Goal: Task Accomplishment & Management: Manage account settings

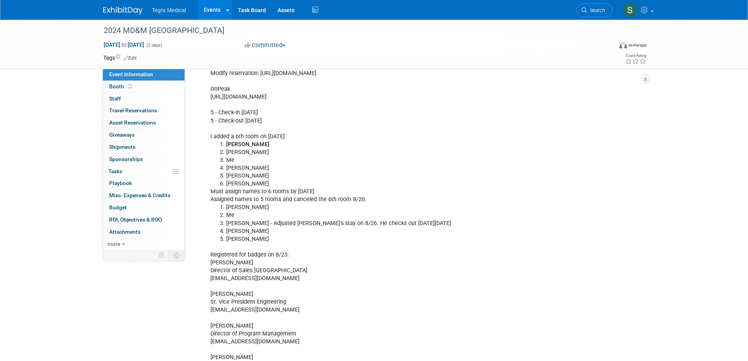
click at [207, 9] on link "Events" at bounding box center [212, 10] width 29 height 20
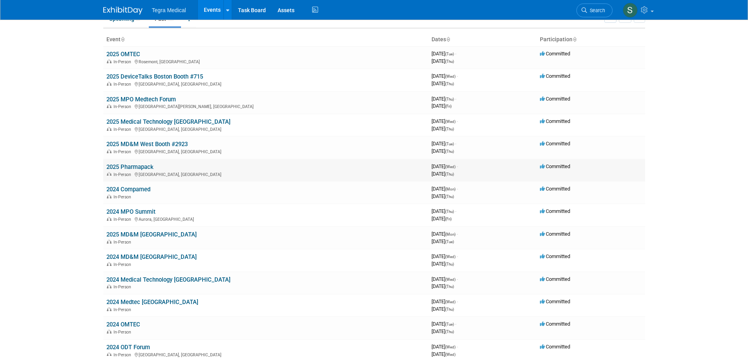
scroll to position [39, 0]
click at [126, 191] on link "2024 Compamed" at bounding box center [128, 188] width 44 height 7
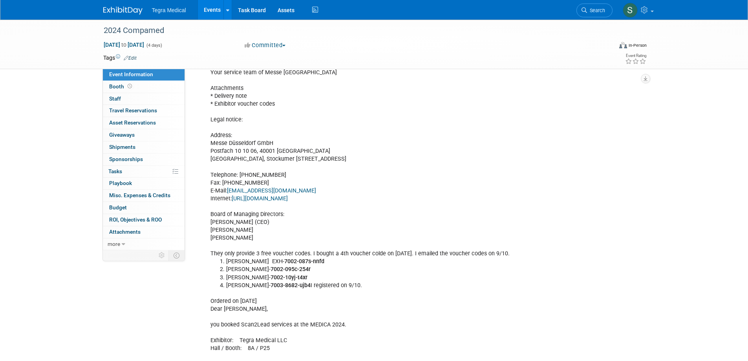
scroll to position [903, 0]
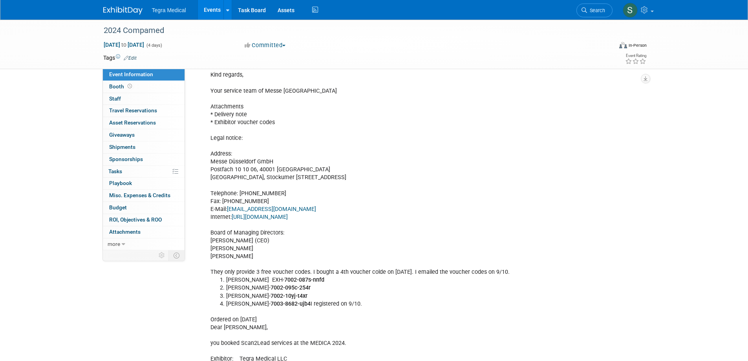
click at [272, 126] on div "Booth # 8A/P25 Show Days & Open Times [DATE] – [DATE] 10:00 am – 6:00 pm daily …" at bounding box center [382, 362] width 354 height 2057
drag, startPoint x: 280, startPoint y: 124, endPoint x: 215, endPoint y: 122, distance: 65.2
click at [215, 122] on div "Booth # 8A/P25 Show Days & Open Times [DATE] – [DATE] 10:00 am – 6:00 pm daily …" at bounding box center [382, 362] width 354 height 2057
copy div "Exhibitor voucher codes"
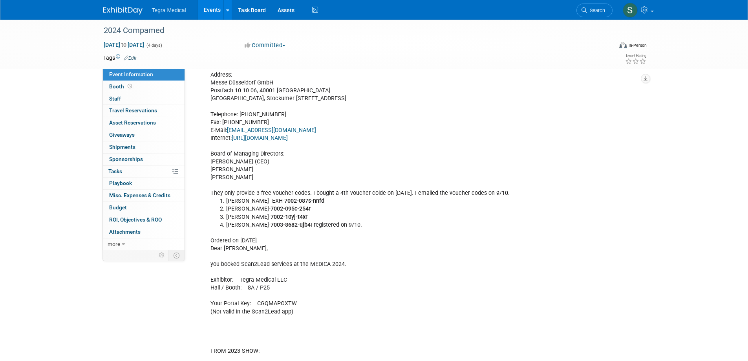
scroll to position [982, 0]
click at [215, 7] on link "Events" at bounding box center [212, 10] width 29 height 20
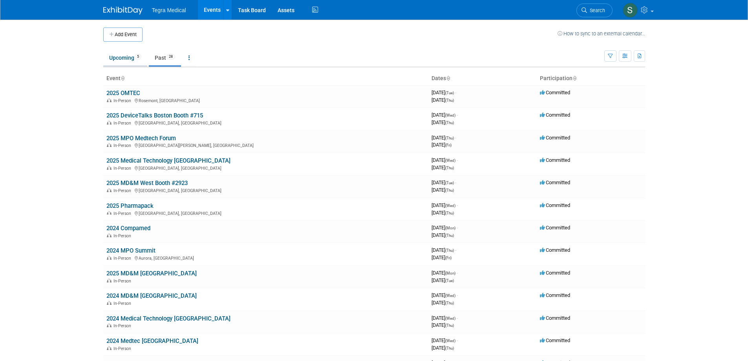
click at [130, 57] on link "Upcoming 5" at bounding box center [125, 57] width 44 height 15
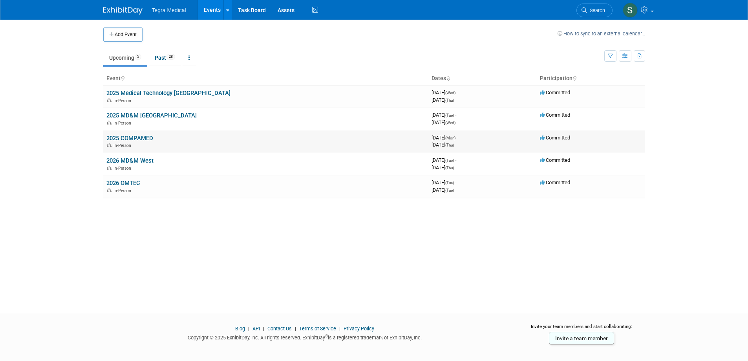
click at [122, 135] on link "2025 COMPAMED" at bounding box center [129, 138] width 47 height 7
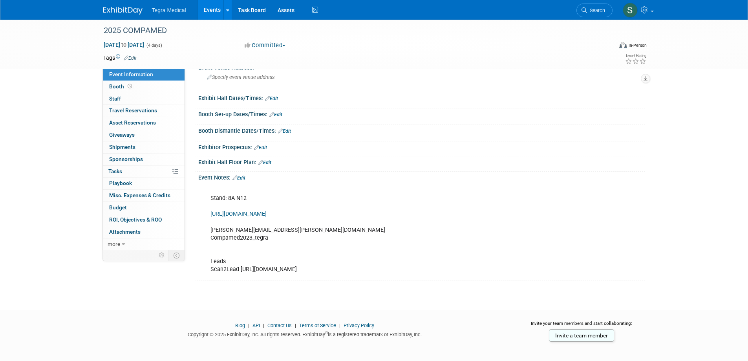
scroll to position [59, 0]
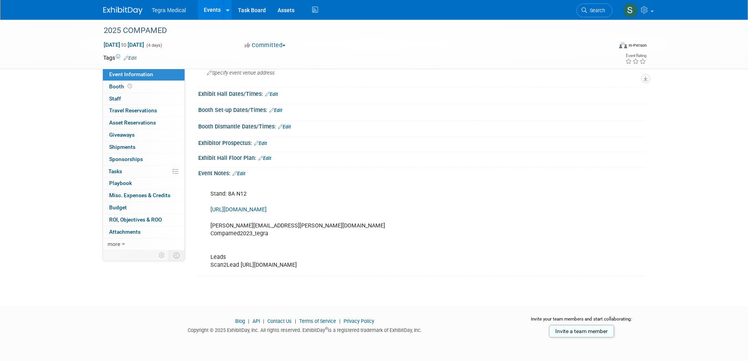
click at [242, 173] on link "Edit" at bounding box center [238, 173] width 13 height 5
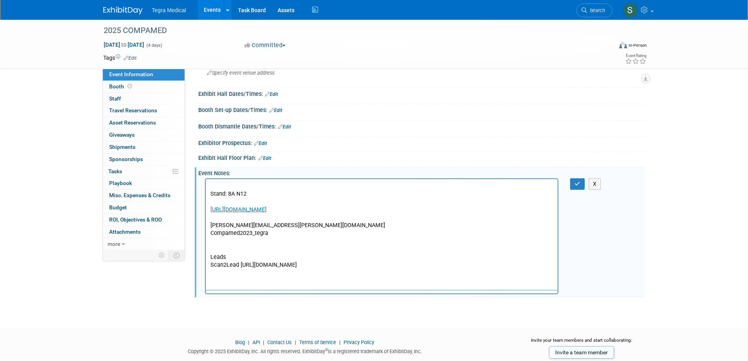
scroll to position [0, 0]
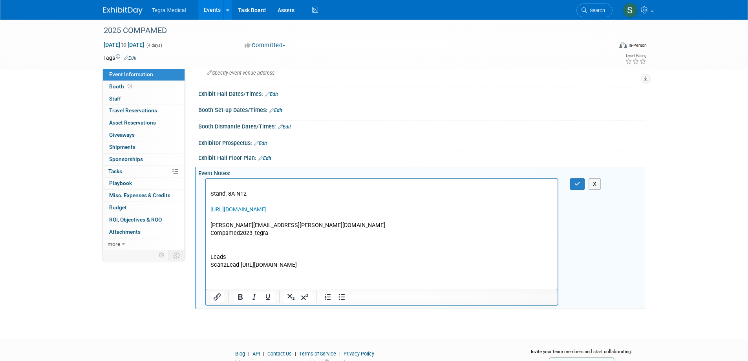
click at [230, 269] on html "Stand: 8A N12 https://oos.compamed.de steve.marshall@tegramedical.com Compamed2…" at bounding box center [381, 224] width 352 height 90
click at [348, 266] on p "Stand: 8A N12 https://oos.compamed.de steve.marshall@tegramedical.com Compamed2…" at bounding box center [381, 225] width 343 height 87
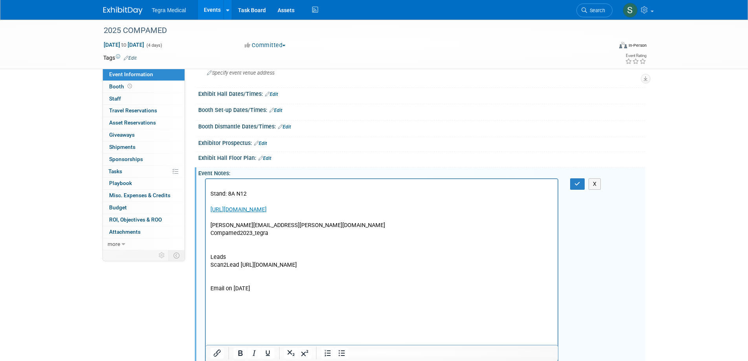
scroll to position [204, 0]
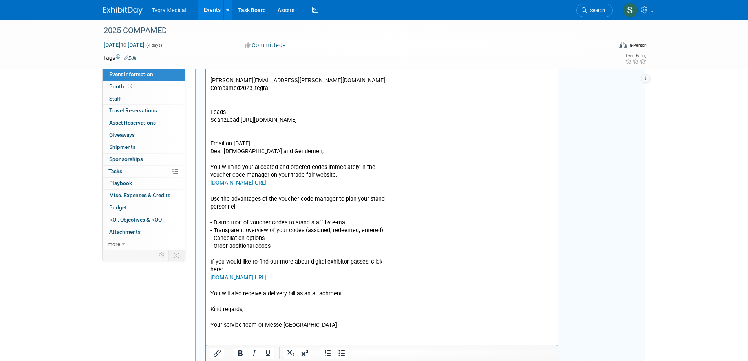
click at [225, 142] on p "Email on 8/7/25" at bounding box center [381, 144] width 343 height 8
click at [321, 143] on p "Email from Voucher@messe-duesseldorf.deon 8/7/25" at bounding box center [381, 144] width 343 height 8
click at [262, 159] on p "Dear Ladies and Gentlemen, You will find your allocated and ordered codes immed…" at bounding box center [381, 242] width 343 height 189
click at [268, 166] on p "Dear Ladies and Gentlemen, You will find your allocated and ordered codes immed…" at bounding box center [381, 242] width 343 height 189
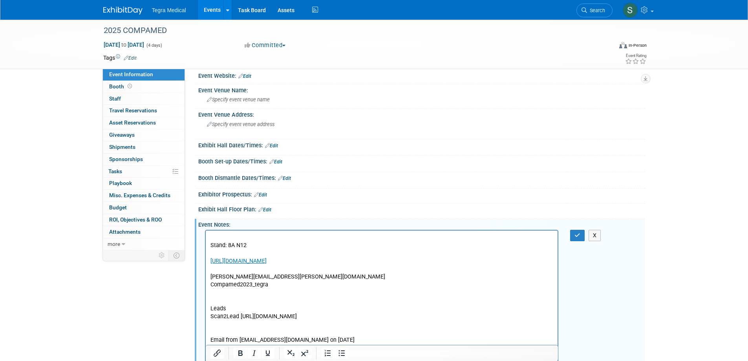
scroll to position [0, 0]
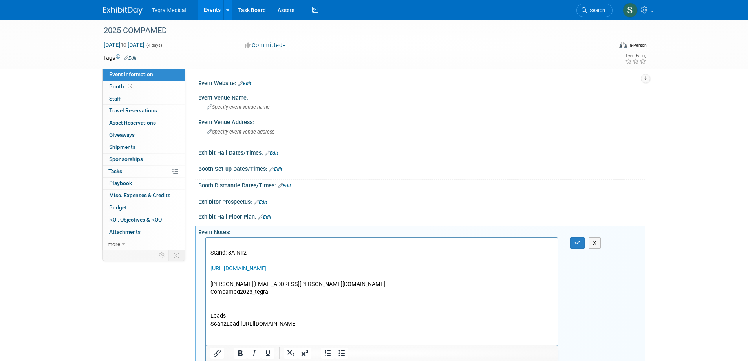
click at [273, 154] on link "Edit" at bounding box center [271, 152] width 13 height 5
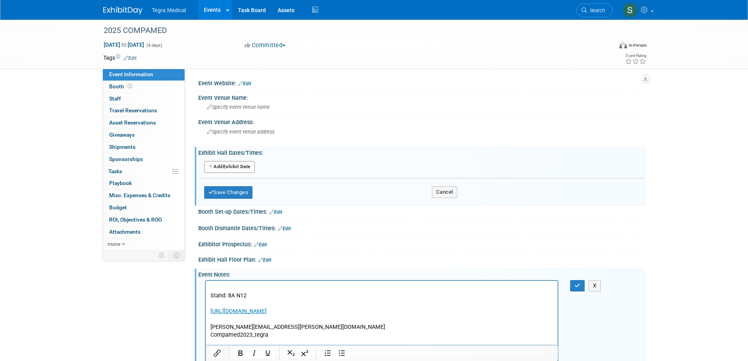
click at [220, 166] on button "Add Another Exhibit Date" at bounding box center [229, 167] width 51 height 12
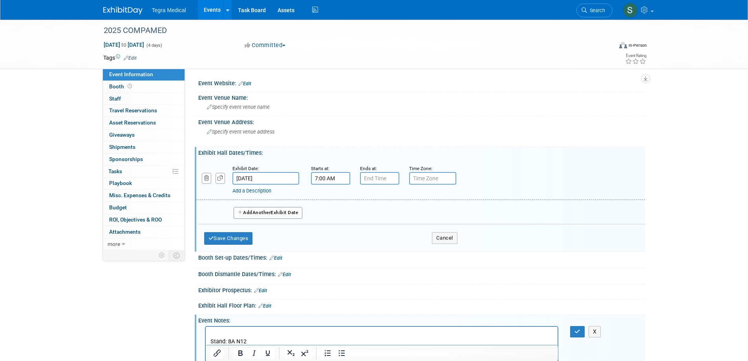
click at [319, 178] on input "7:00 AM" at bounding box center [330, 178] width 39 height 13
click at [330, 198] on span at bounding box center [329, 198] width 14 height 14
type input "10:00 AM"
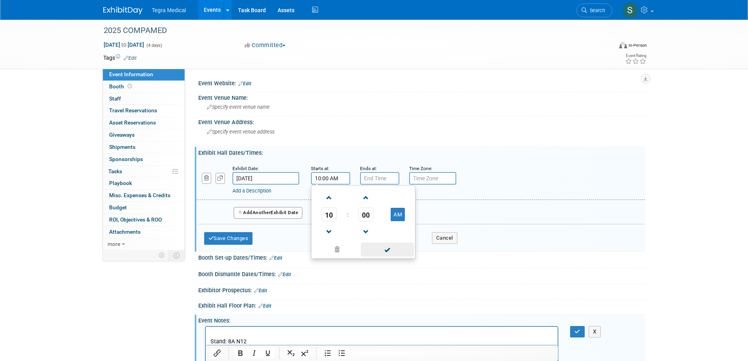
click at [388, 252] on span at bounding box center [387, 250] width 53 height 14
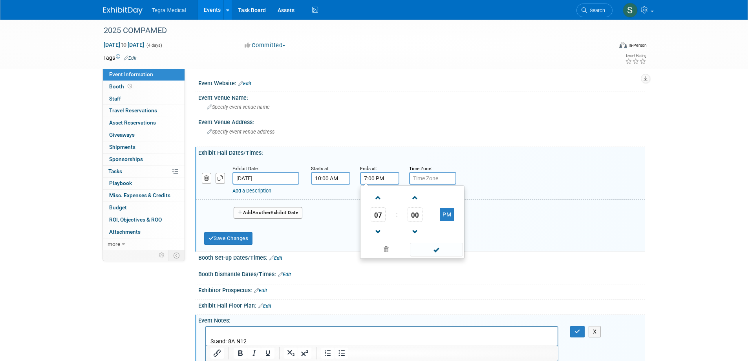
click at [375, 176] on input "7:00 PM" at bounding box center [379, 178] width 39 height 13
click at [377, 196] on span at bounding box center [378, 198] width 14 height 14
click at [375, 232] on span at bounding box center [378, 232] width 14 height 14
type input "6:00 PM"
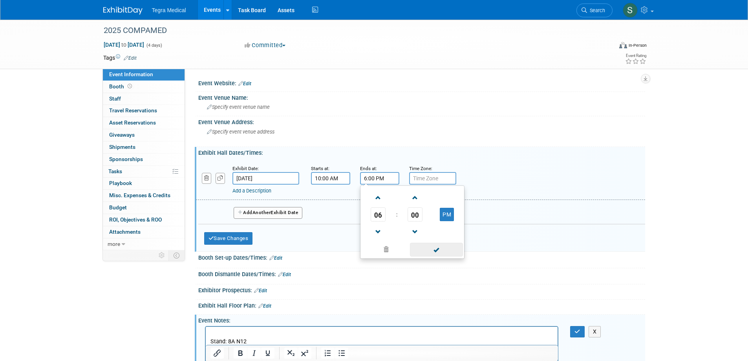
click at [433, 249] on span at bounding box center [436, 250] width 53 height 14
click at [428, 179] on input "text" at bounding box center [432, 178] width 47 height 13
click at [428, 178] on input "text" at bounding box center [432, 178] width 47 height 13
click at [276, 176] on input "Nov 17, 2025" at bounding box center [265, 178] width 67 height 13
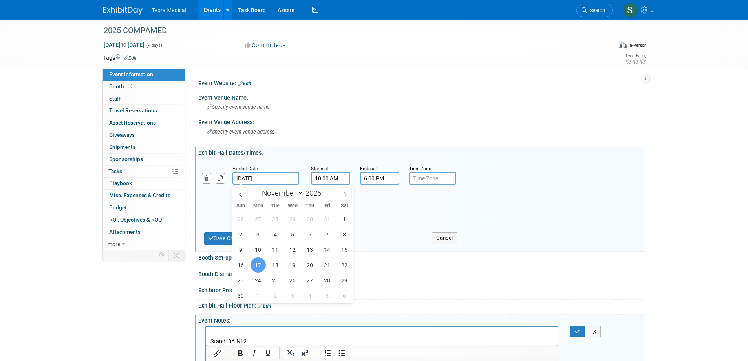
click at [276, 176] on input "Nov 17, 2025" at bounding box center [265, 178] width 67 height 13
click at [283, 164] on div "Exhibit Date: Nov 17, 2025 Starts at: 10:00 AM Ends at: 6:00 PM Time Zone: Appl…" at bounding box center [420, 180] width 449 height 40
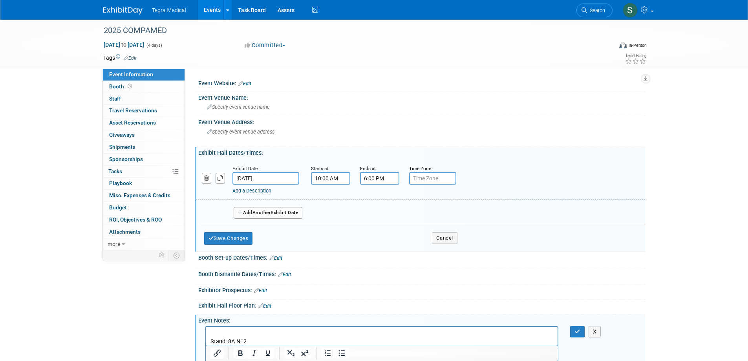
click at [243, 211] on button "Add Another Exhibit Date" at bounding box center [268, 213] width 69 height 12
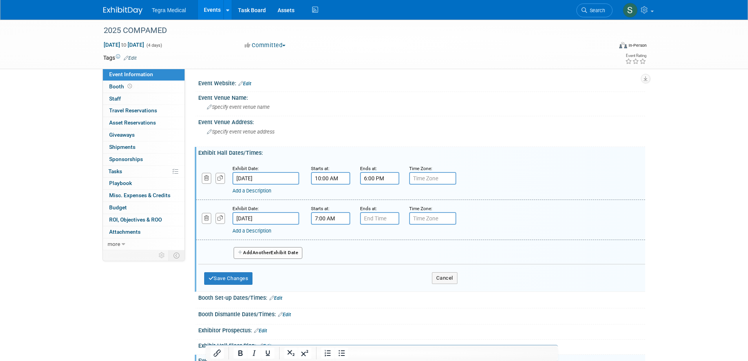
click at [319, 219] on input "7:00 AM" at bounding box center [330, 218] width 39 height 13
click at [329, 241] on span at bounding box center [329, 238] width 14 height 14
type input "10:00 AM"
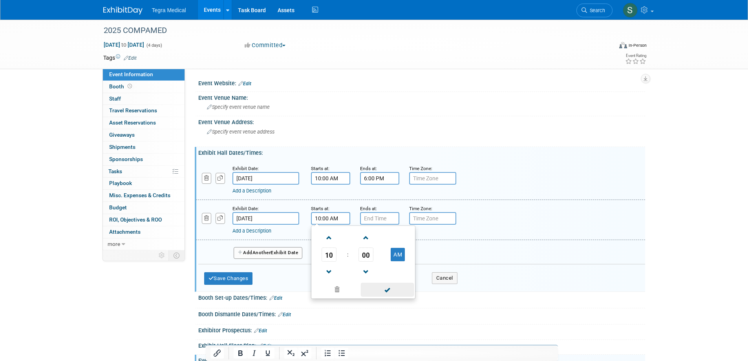
click at [391, 291] on span at bounding box center [387, 290] width 53 height 14
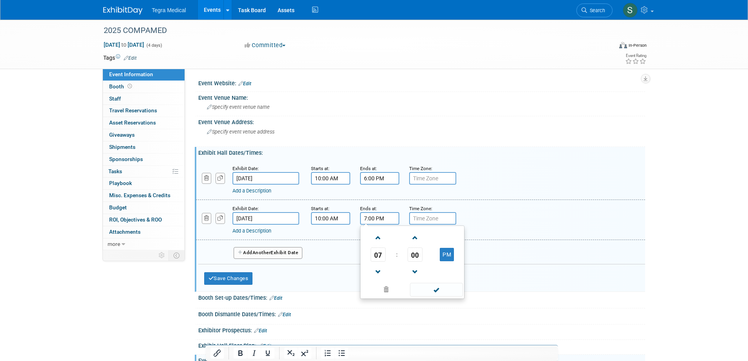
click at [377, 219] on input "7:00 PM" at bounding box center [379, 218] width 39 height 13
click at [380, 238] on span at bounding box center [378, 238] width 14 height 14
click at [375, 268] on span at bounding box center [378, 272] width 14 height 14
type input "6:00 PM"
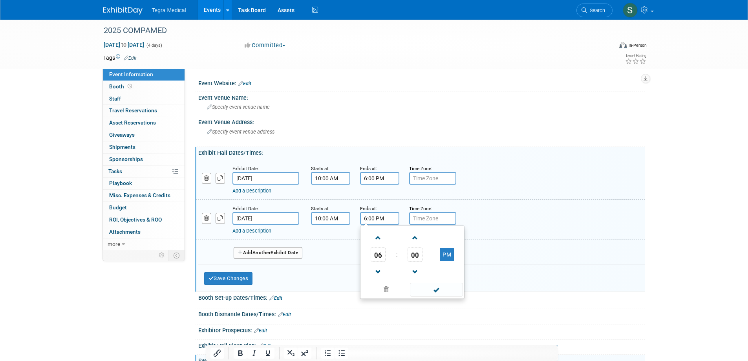
click at [435, 287] on span at bounding box center [436, 290] width 53 height 14
click at [260, 250] on span "Another" at bounding box center [261, 252] width 18 height 5
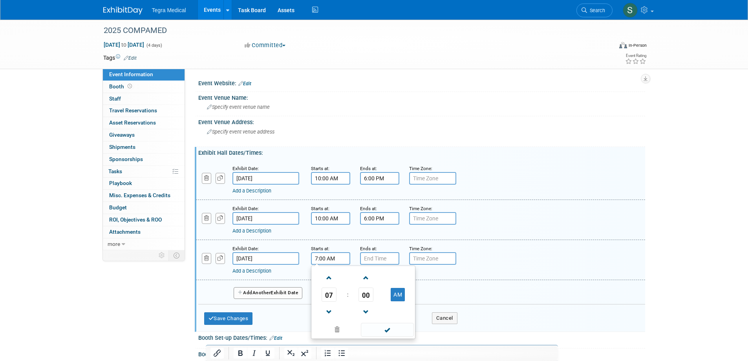
click at [319, 257] on input "7:00 AM" at bounding box center [330, 258] width 39 height 13
click at [329, 276] on span at bounding box center [329, 278] width 14 height 14
type input "10:00 AM"
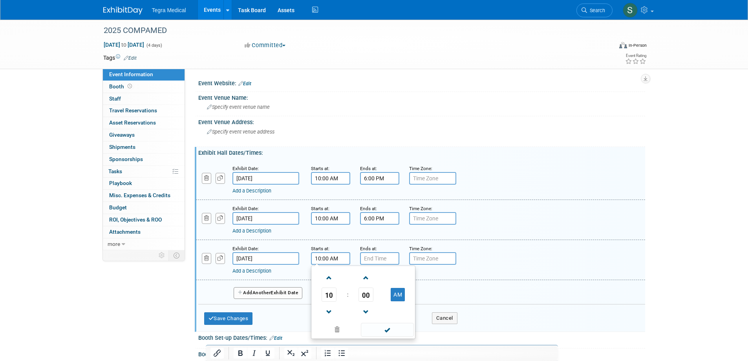
click at [389, 324] on span at bounding box center [387, 330] width 53 height 14
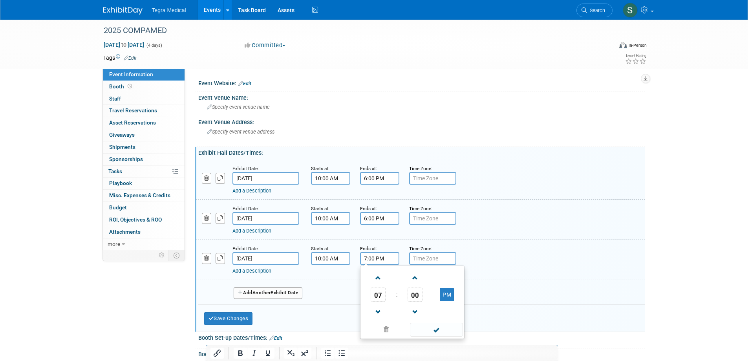
click at [384, 260] on input "7:00 PM" at bounding box center [379, 258] width 39 height 13
click at [378, 308] on span at bounding box center [378, 312] width 14 height 14
type input "6:00 PM"
click at [437, 331] on span at bounding box center [436, 330] width 53 height 14
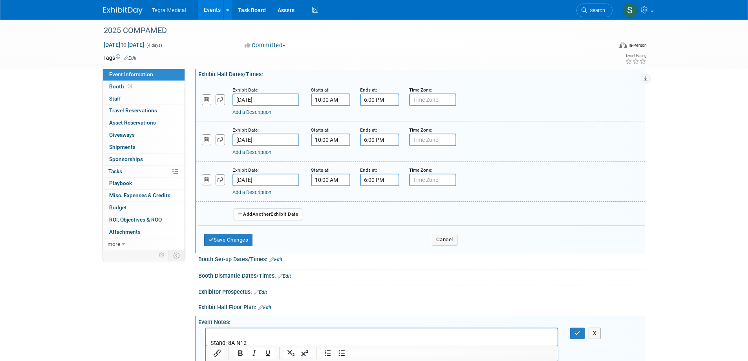
scroll to position [39, 0]
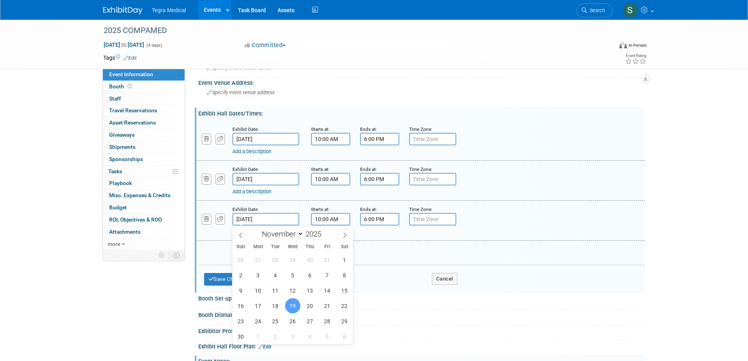
click at [263, 219] on input "Nov 19, 2025" at bounding box center [265, 219] width 67 height 13
click at [263, 217] on input "Nov 19, 2025" at bounding box center [265, 219] width 67 height 13
click at [501, 124] on div "Exhibit Date: Nov 17, 2025 Starts at: 10:00 AM Ends at: 6:00 PM Time Zone: Appl…" at bounding box center [420, 141] width 449 height 40
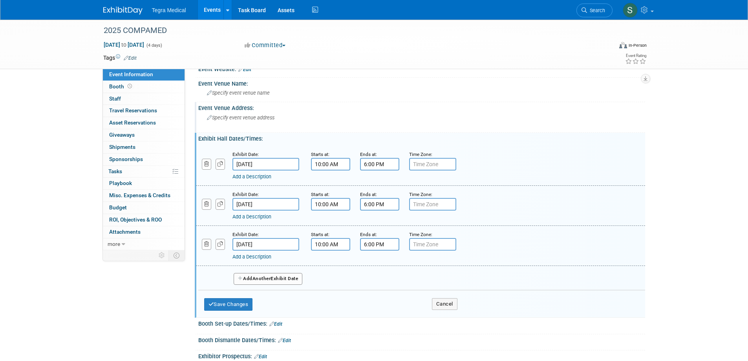
scroll to position [0, 0]
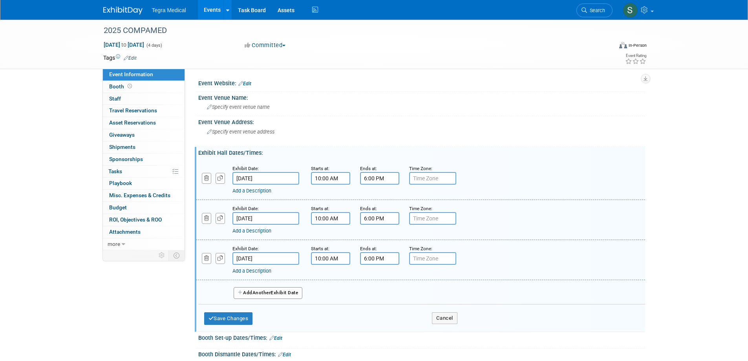
click at [226, 325] on div "Save Changes Cancel" at bounding box center [330, 316] width 253 height 24
click at [227, 321] on button "Save Changes" at bounding box center [228, 318] width 49 height 13
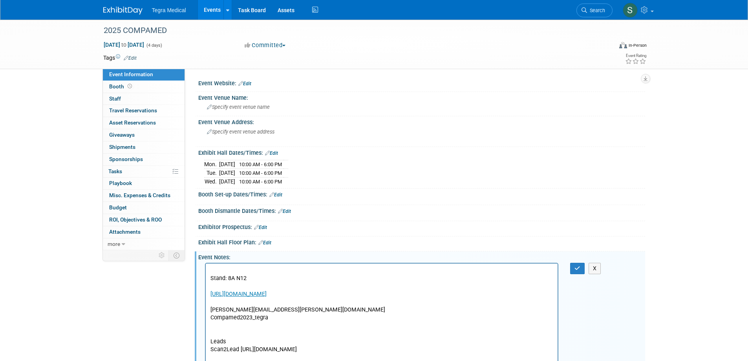
drag, startPoint x: 201, startPoint y: 160, endPoint x: 301, endPoint y: 180, distance: 101.7
click at [301, 180] on div "Mon. Nov 17, 2025 10:00 AM - 6:00 PM Tue. Nov 18, 2025 10:00 AM - 6:00 PM Wed." at bounding box center [421, 171] width 447 height 30
copy div "Mon. Nov 17, 2025 10:00 AM - 6:00 PM Tue. Nov 18, 2025 10:00 AM - 6:00 PM Wed. …"
